Goal: Information Seeking & Learning: Learn about a topic

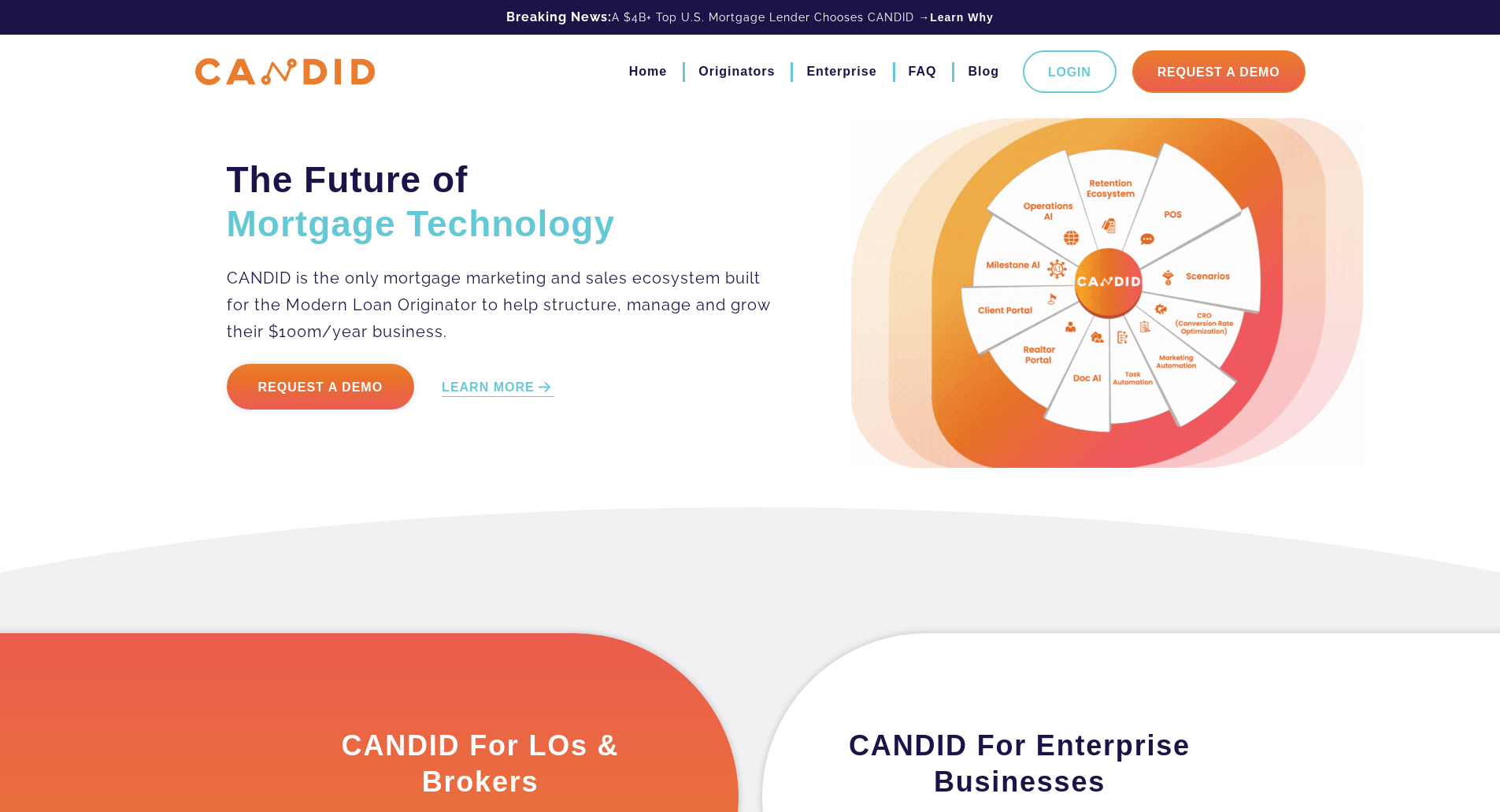
click at [622, 172] on h2 "The Future of Mortgage Technology" at bounding box center [499, 201] width 545 height 88
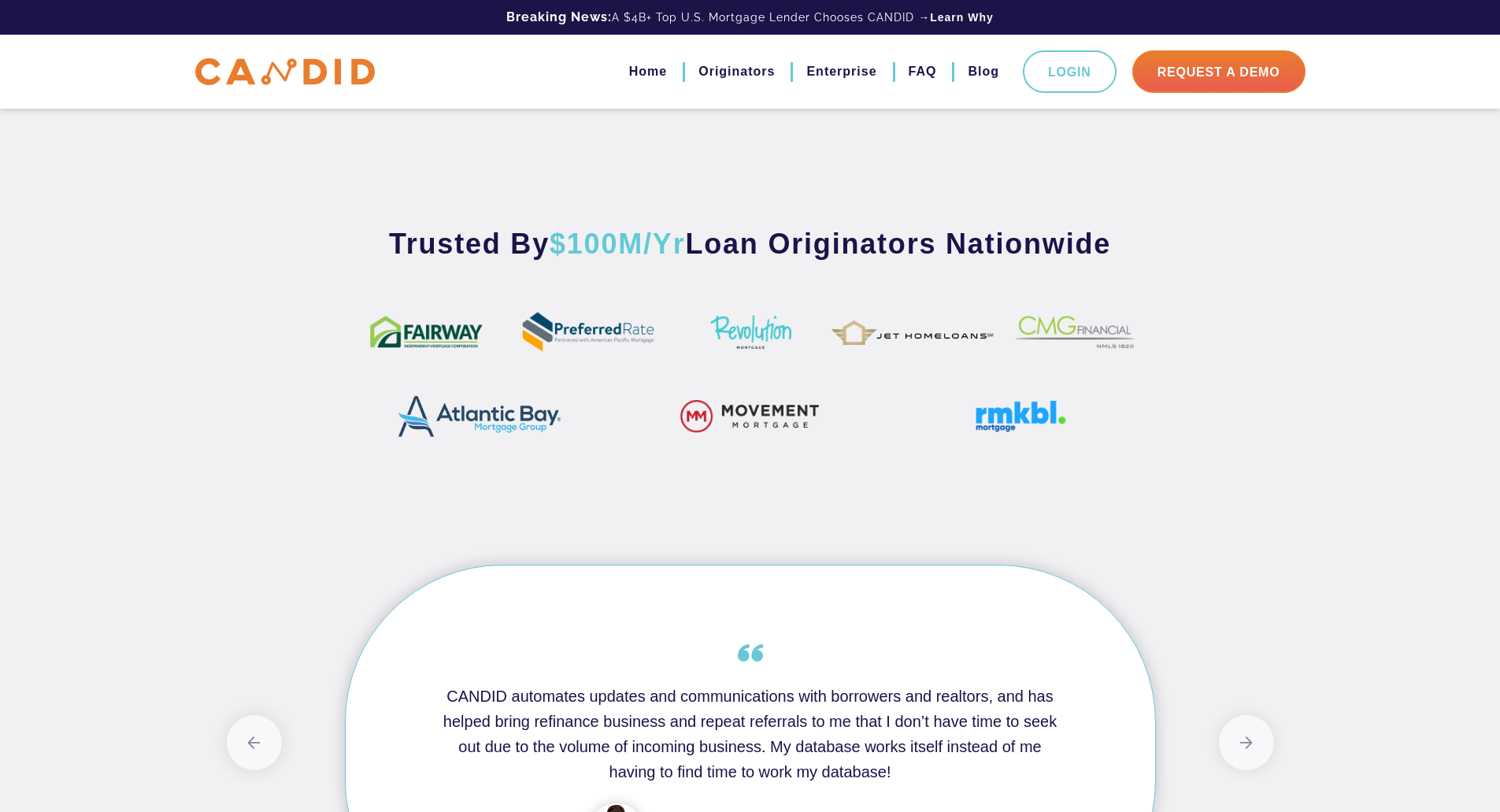
scroll to position [1181, 0]
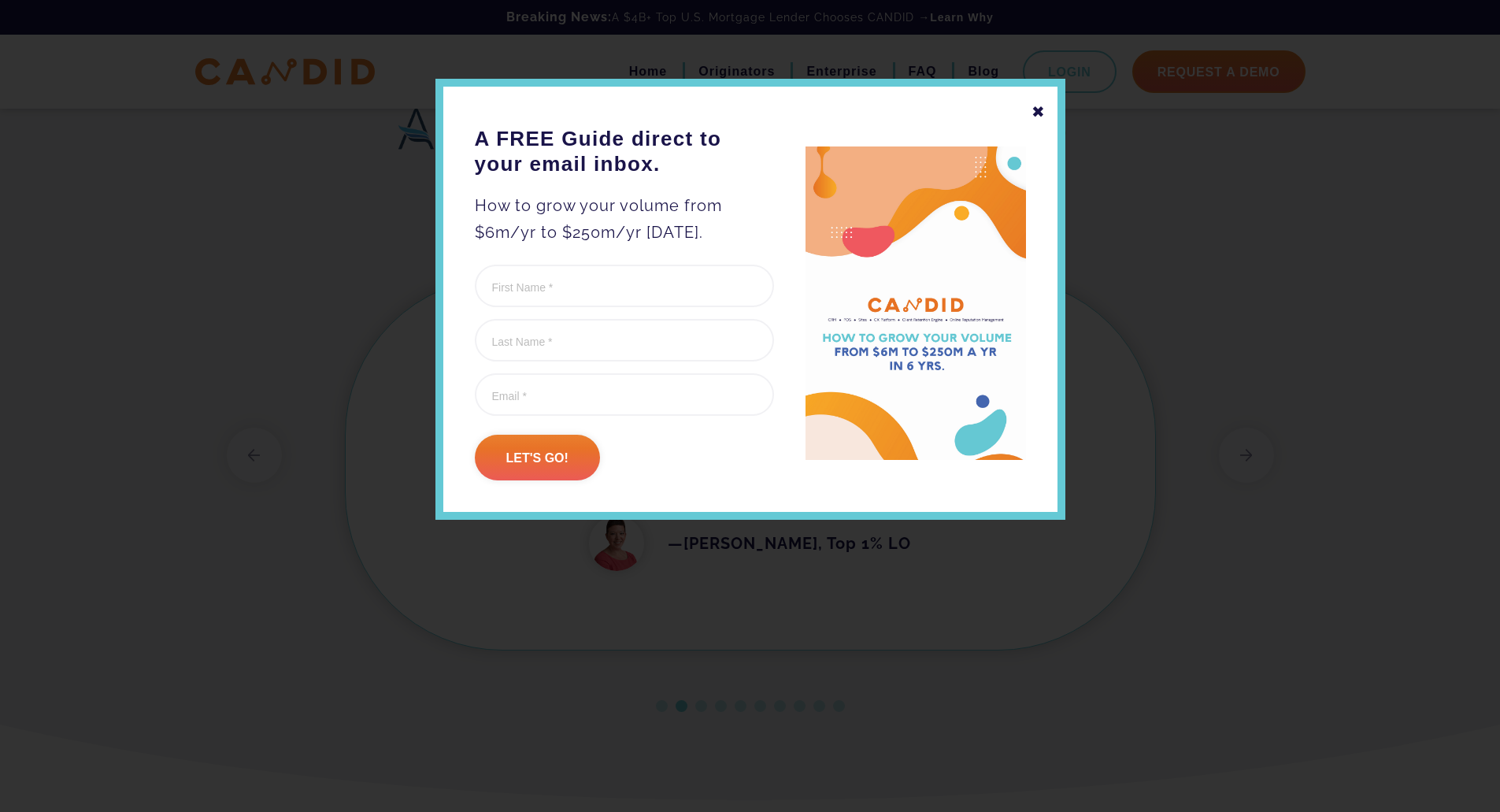
click at [1043, 113] on div "✖" at bounding box center [1038, 111] width 14 height 27
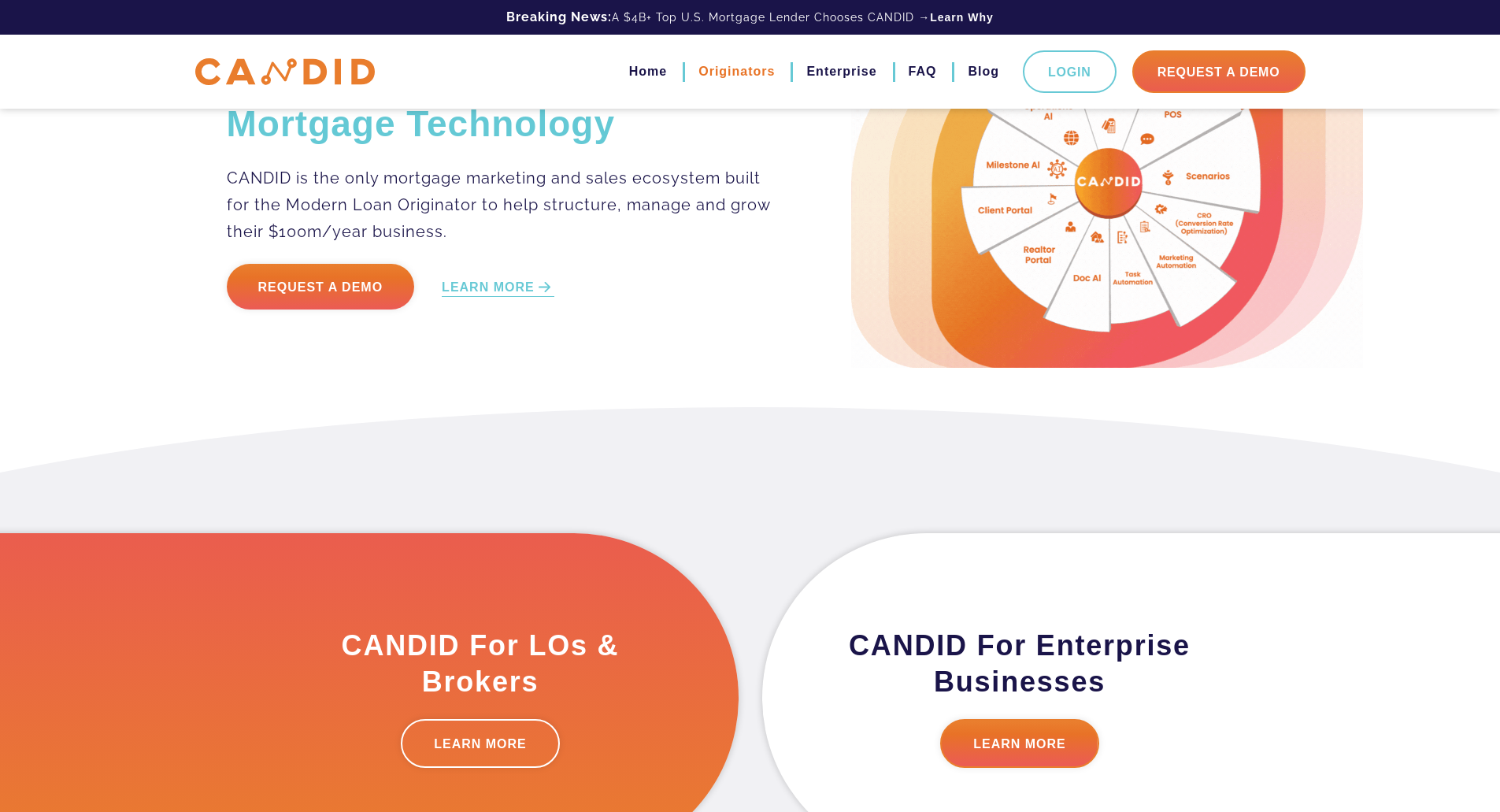
scroll to position [0, 0]
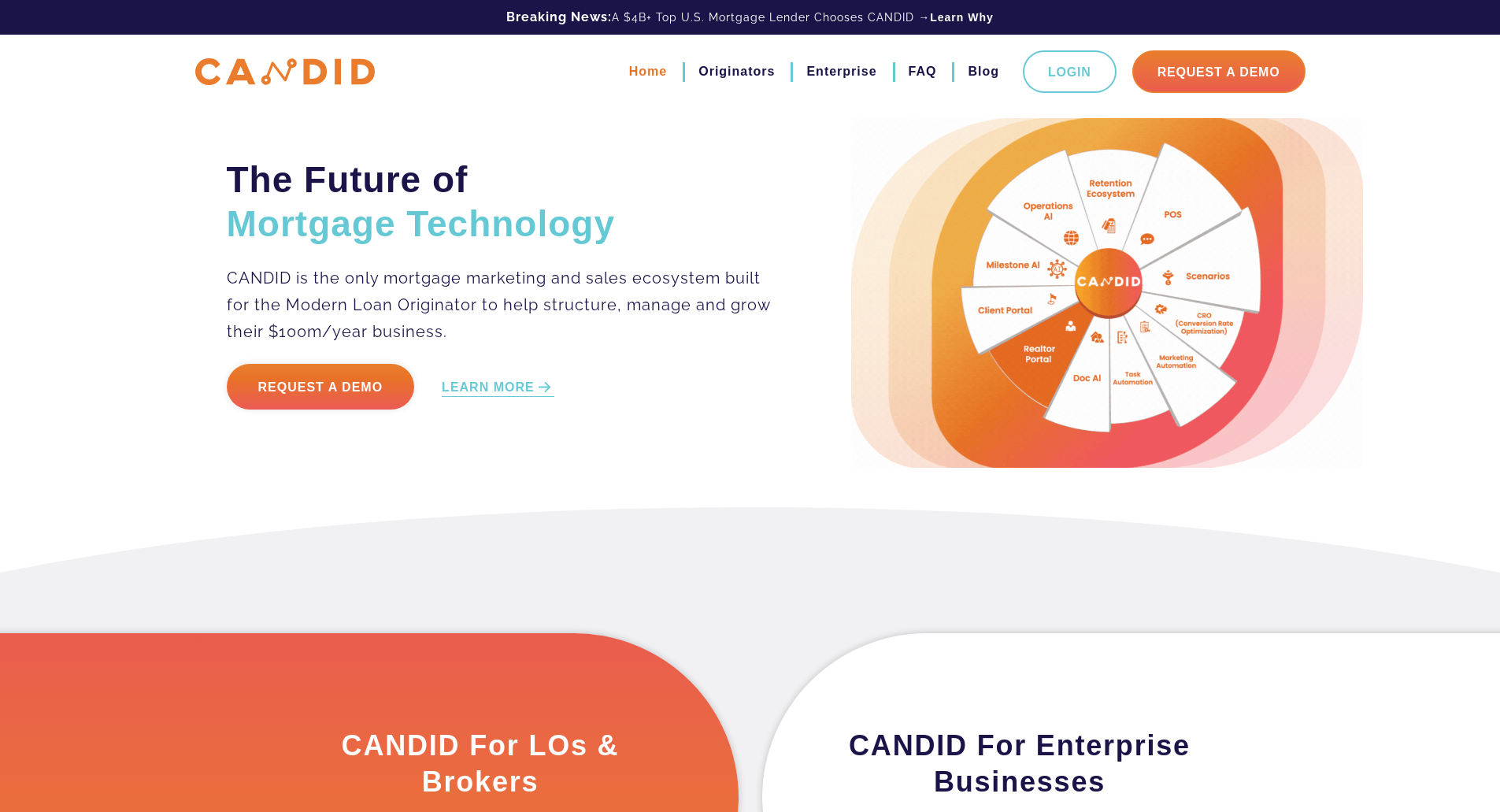
click at [661, 73] on link "Home" at bounding box center [647, 71] width 38 height 27
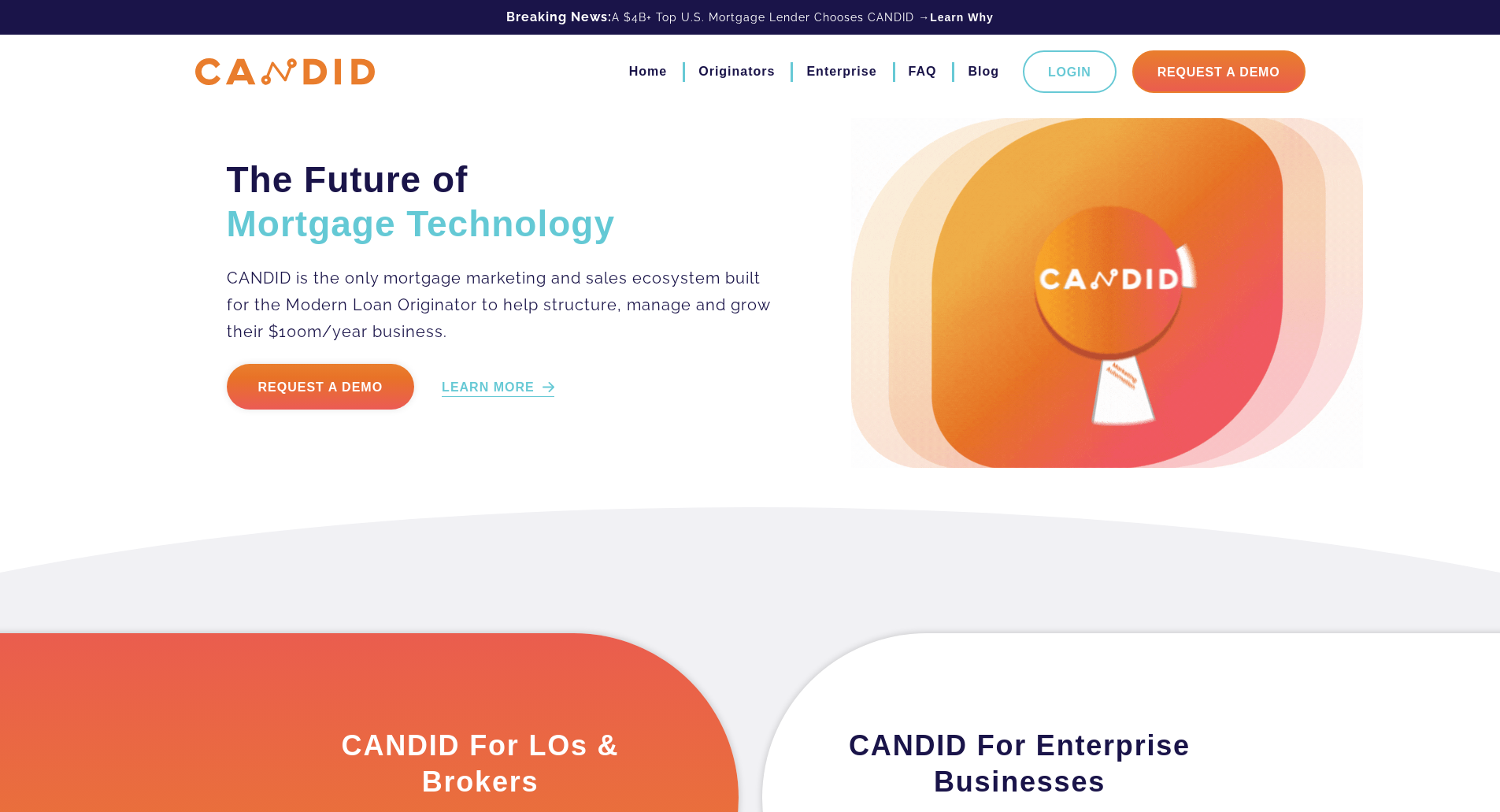
click at [539, 395] on link "LEARN MORE" at bounding box center [498, 387] width 113 height 18
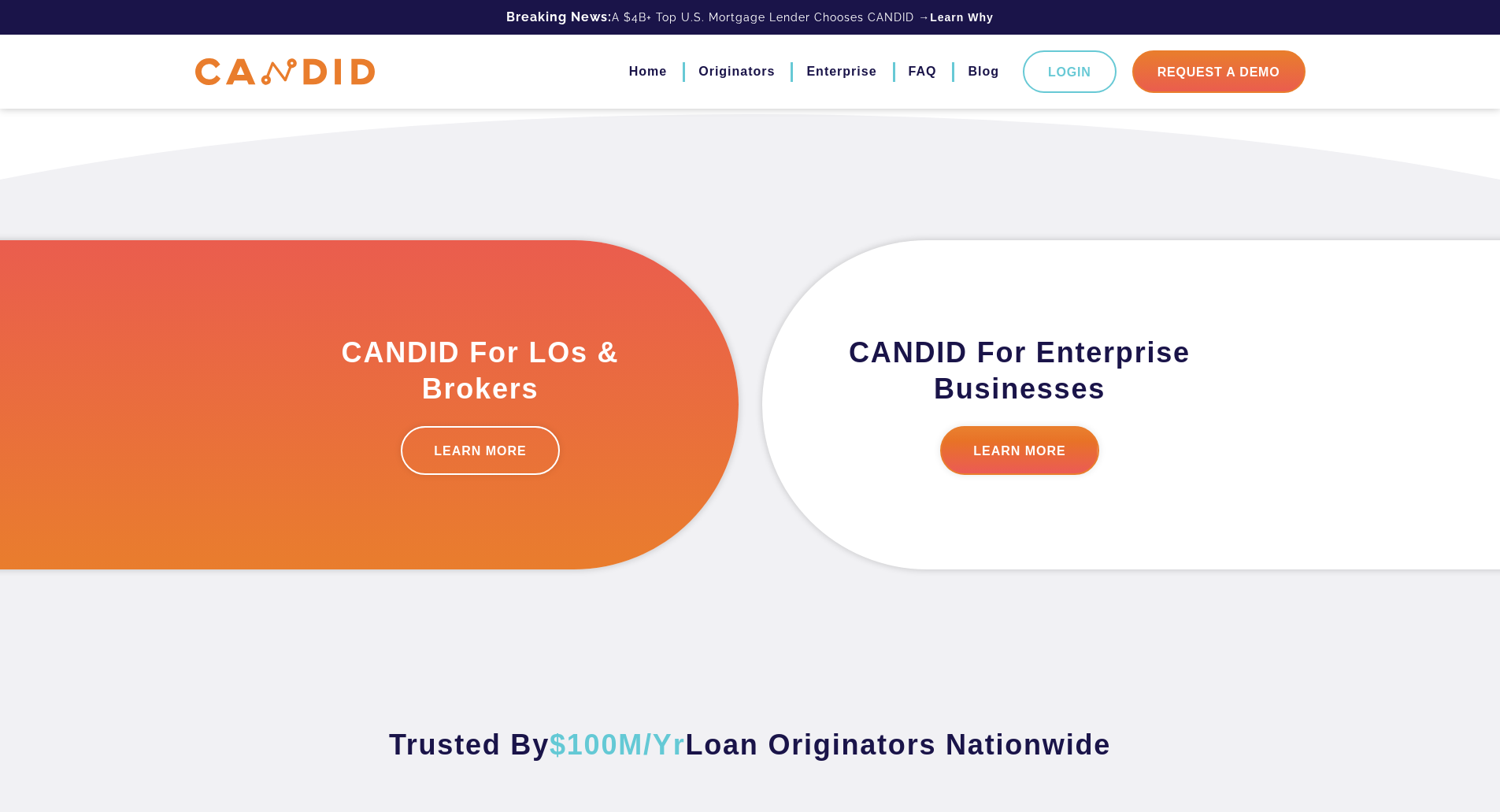
scroll to position [399, 0]
